Goal: Find specific page/section: Find specific page/section

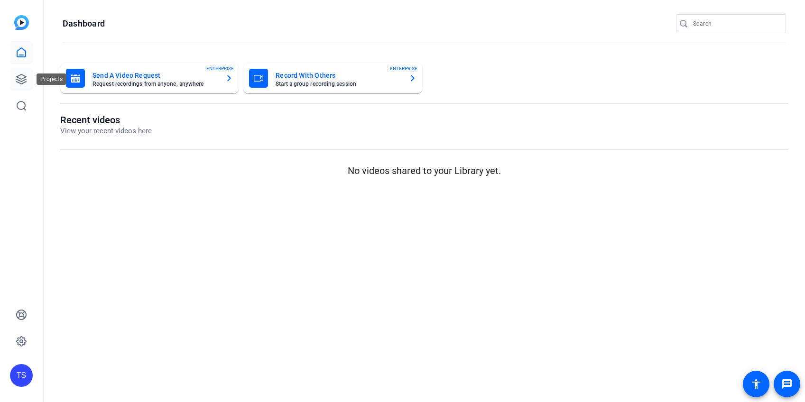
click at [22, 83] on icon at bounding box center [21, 78] width 9 height 9
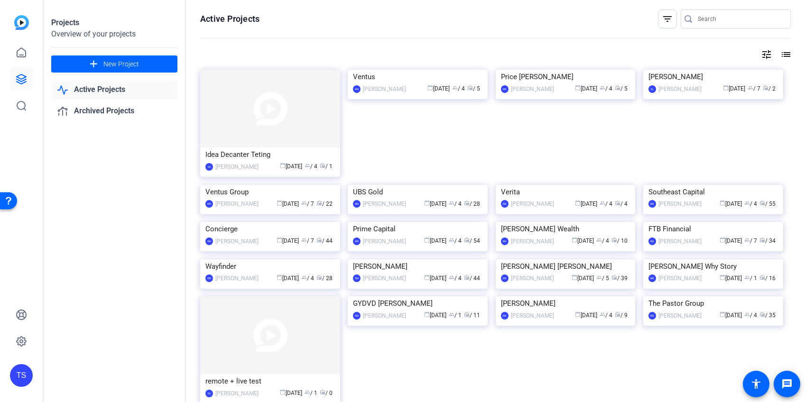
click at [716, 18] on input "Search" at bounding box center [740, 18] width 85 height 11
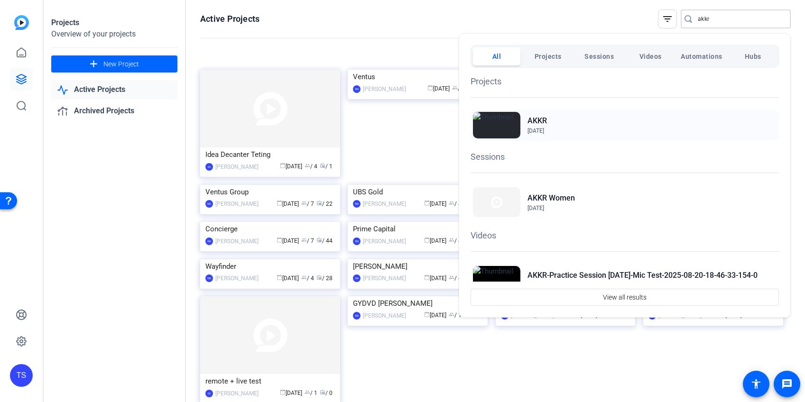
type input "akkr"
click at [547, 120] on h2 "AKKR" at bounding box center [537, 120] width 19 height 11
